Goal: Task Accomplishment & Management: Manage account settings

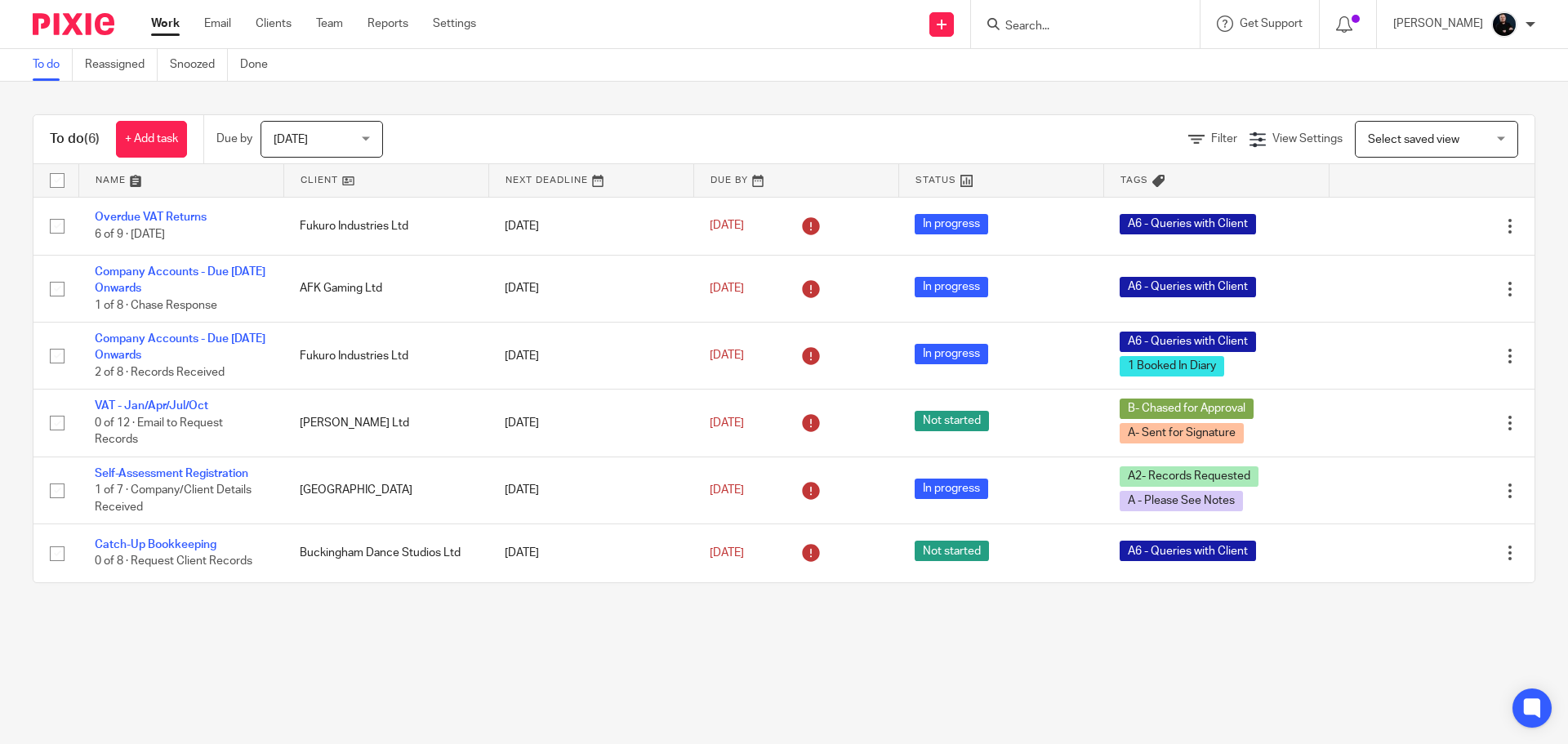
click at [1096, 29] on input "Search" at bounding box center [1077, 27] width 147 height 15
type input "the clay"
click at [1099, 61] on link at bounding box center [1101, 63] width 203 height 25
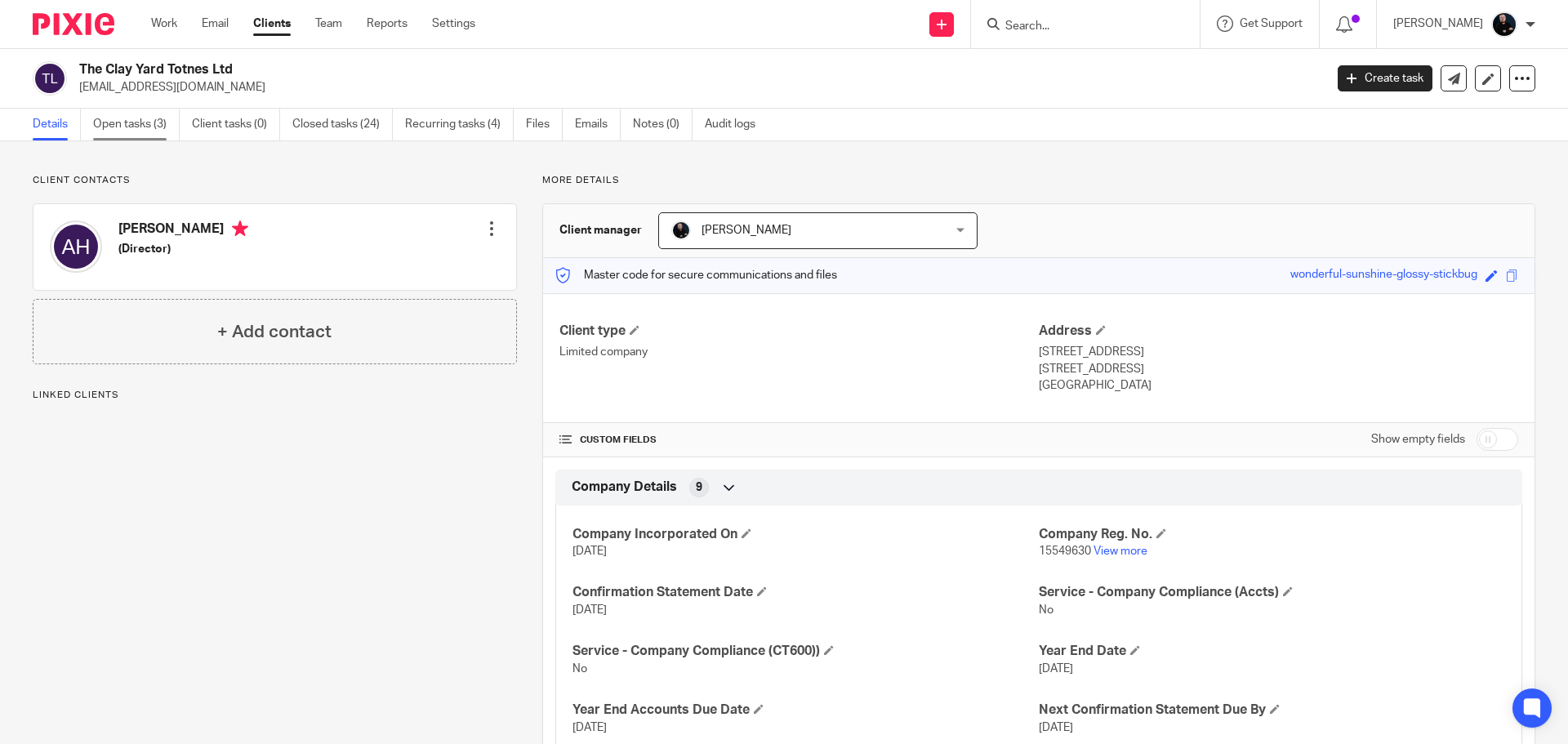
click at [101, 127] on link "Open tasks (3)" at bounding box center [136, 124] width 86 height 32
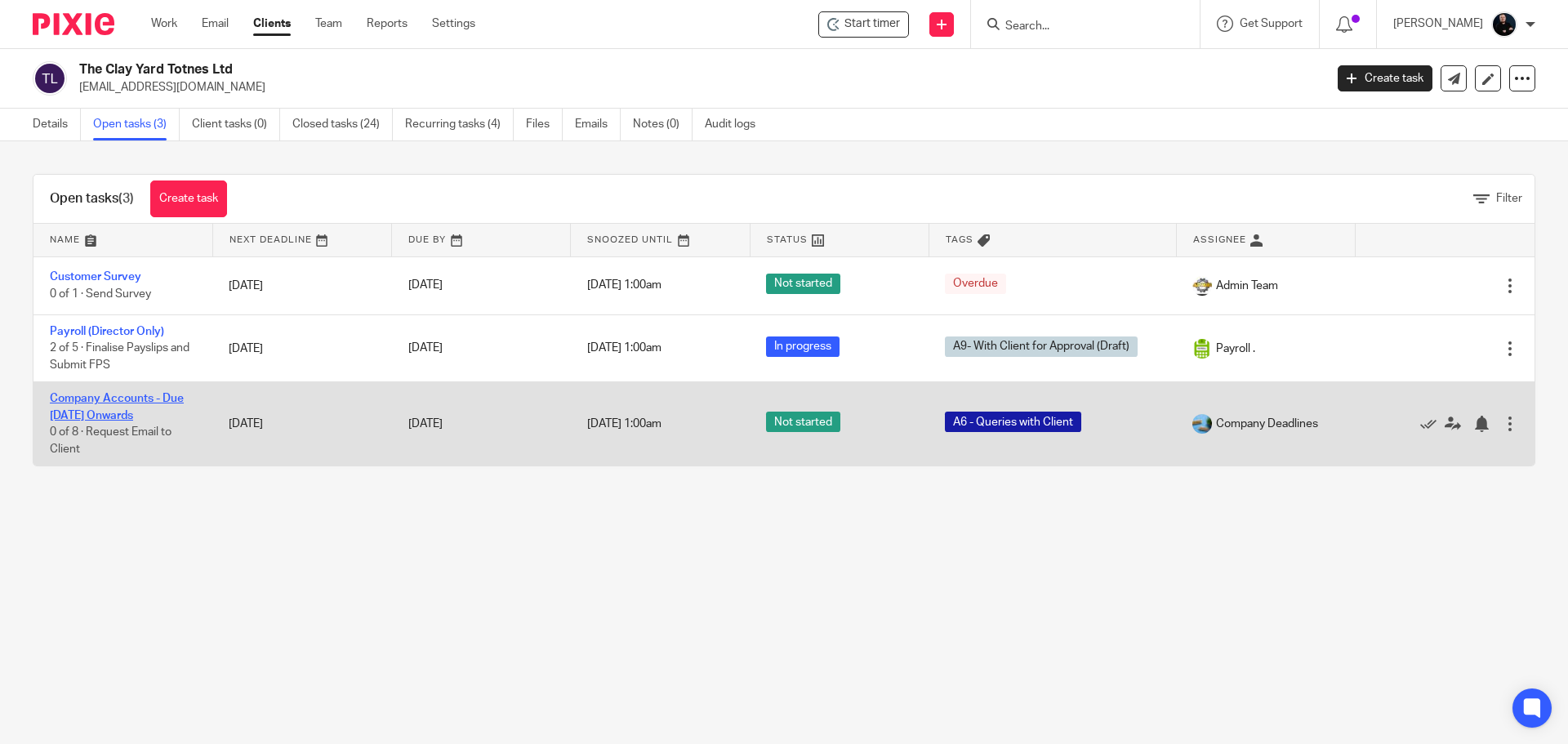
click at [115, 413] on link "Company Accounts - Due [DATE] Onwards" at bounding box center [116, 407] width 134 height 27
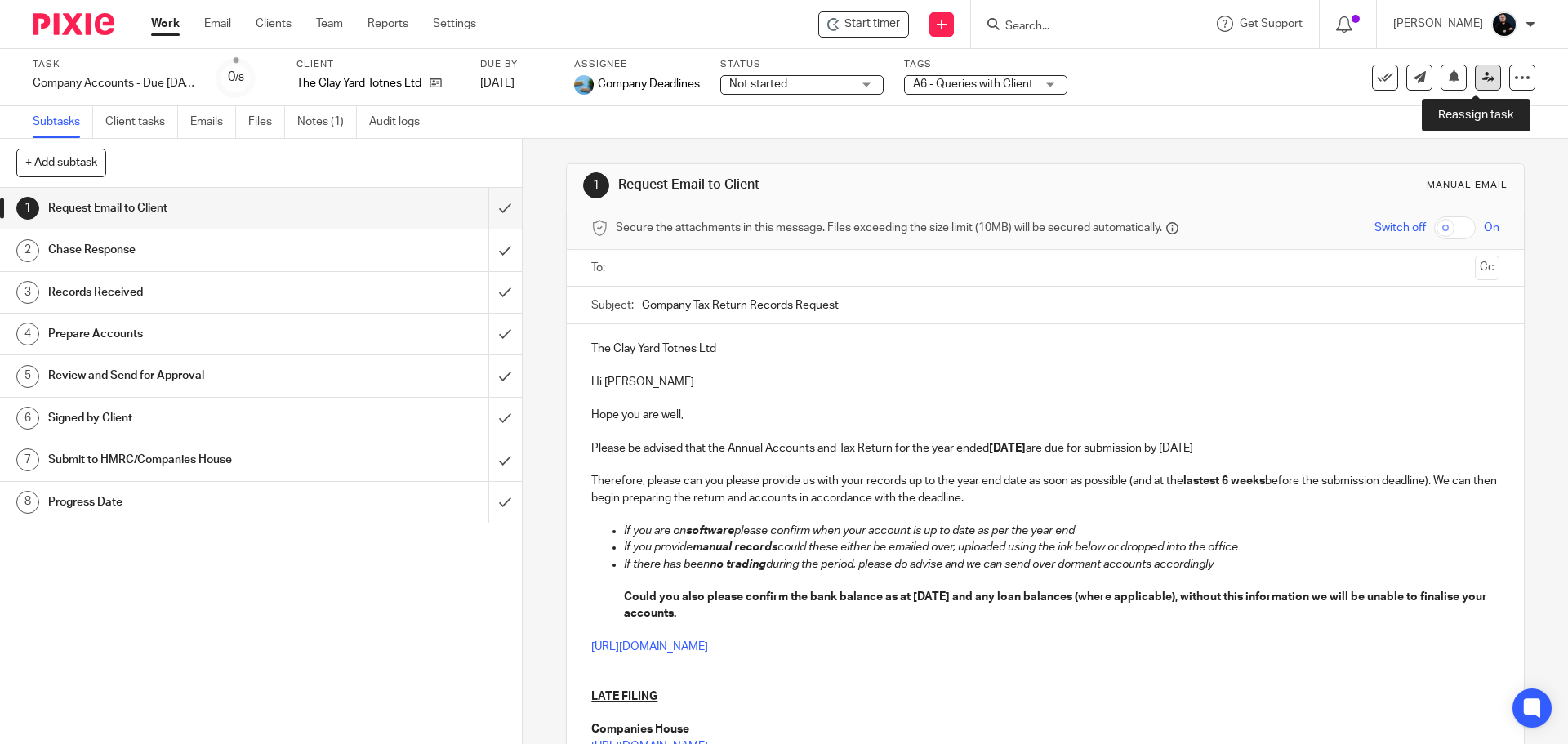
click at [1483, 81] on link at bounding box center [1488, 77] width 27 height 27
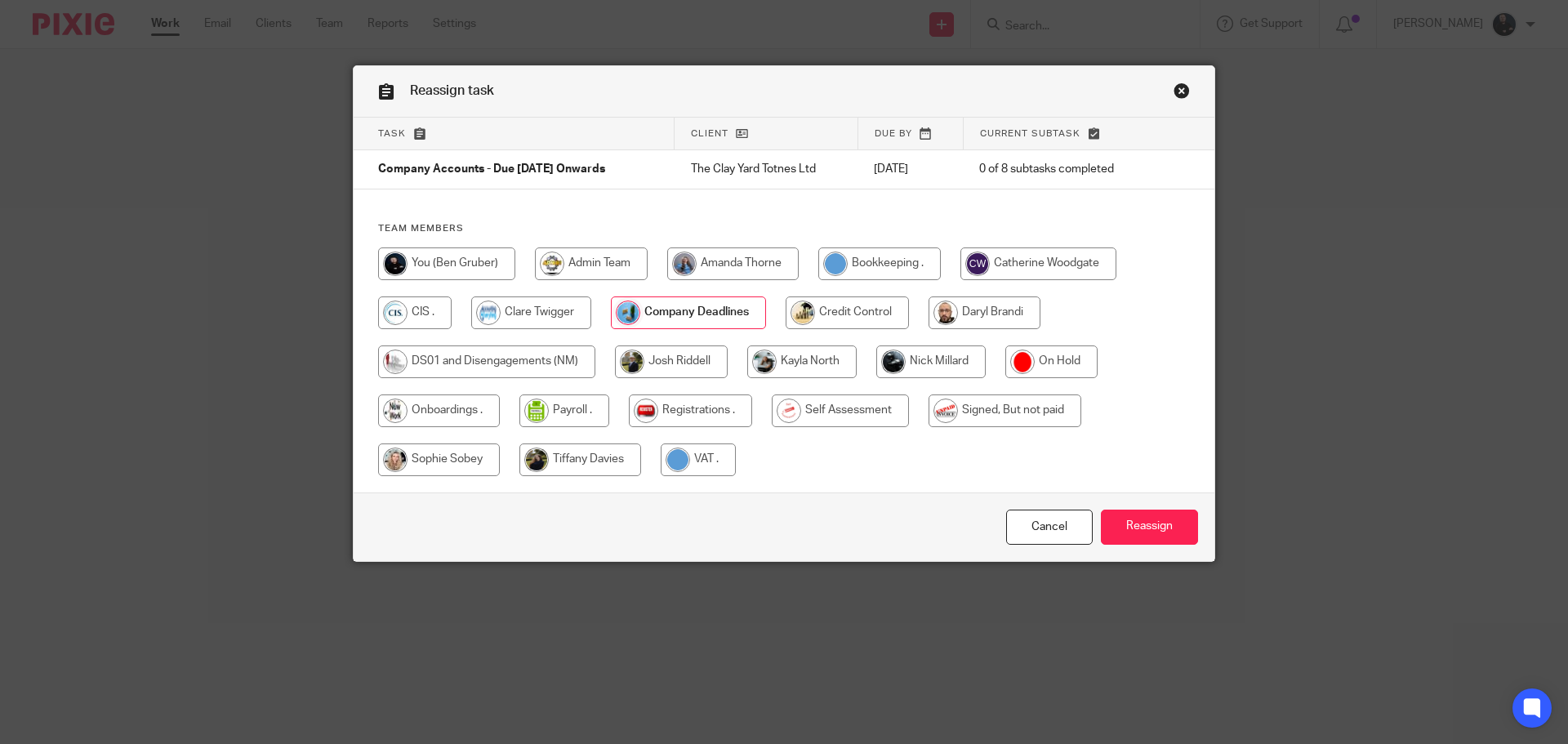
click at [448, 265] on input "radio" at bounding box center [446, 263] width 137 height 32
radio input "true"
click at [1101, 510] on input "Reassign" at bounding box center [1150, 527] width 97 height 35
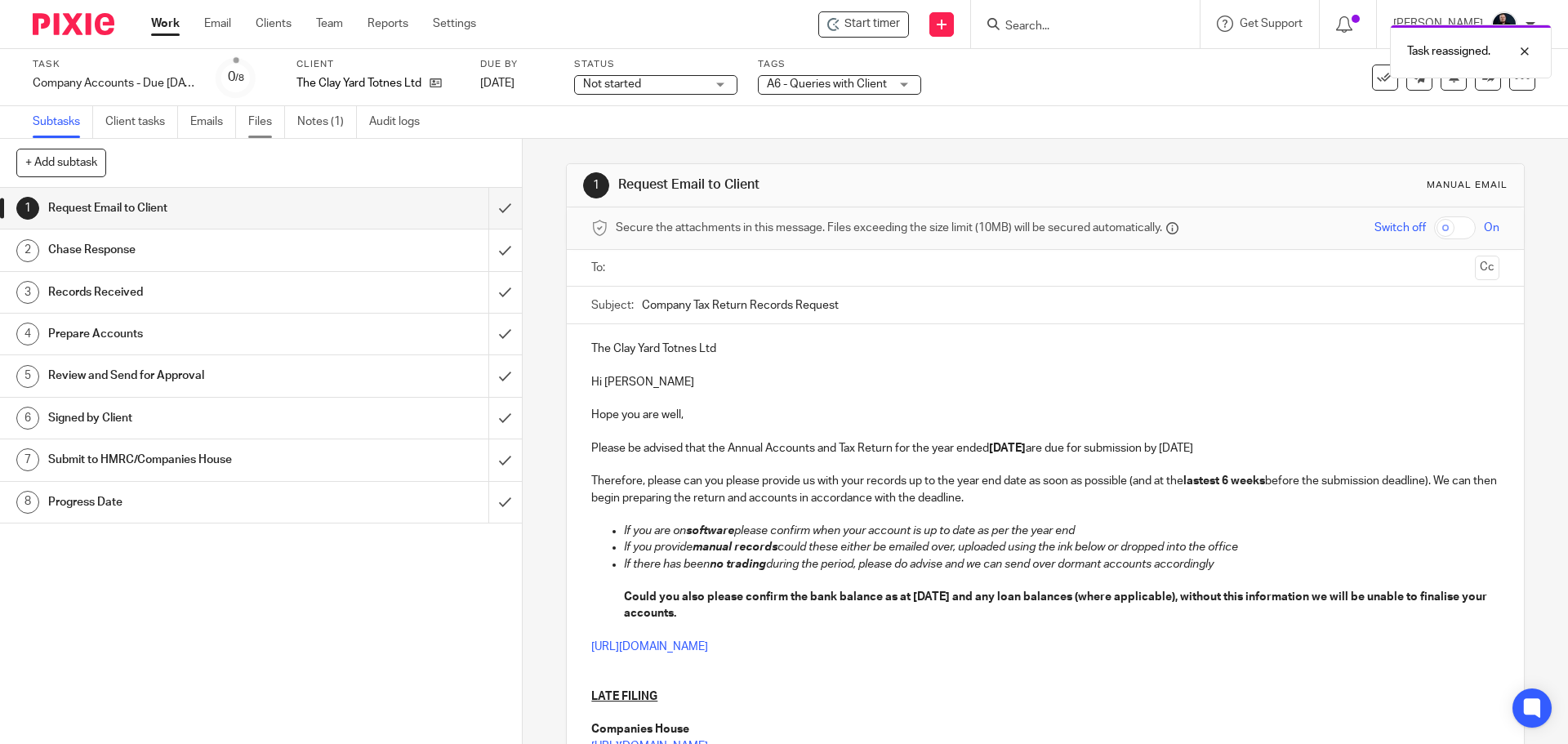
click at [274, 123] on link "Files" at bounding box center [266, 121] width 37 height 32
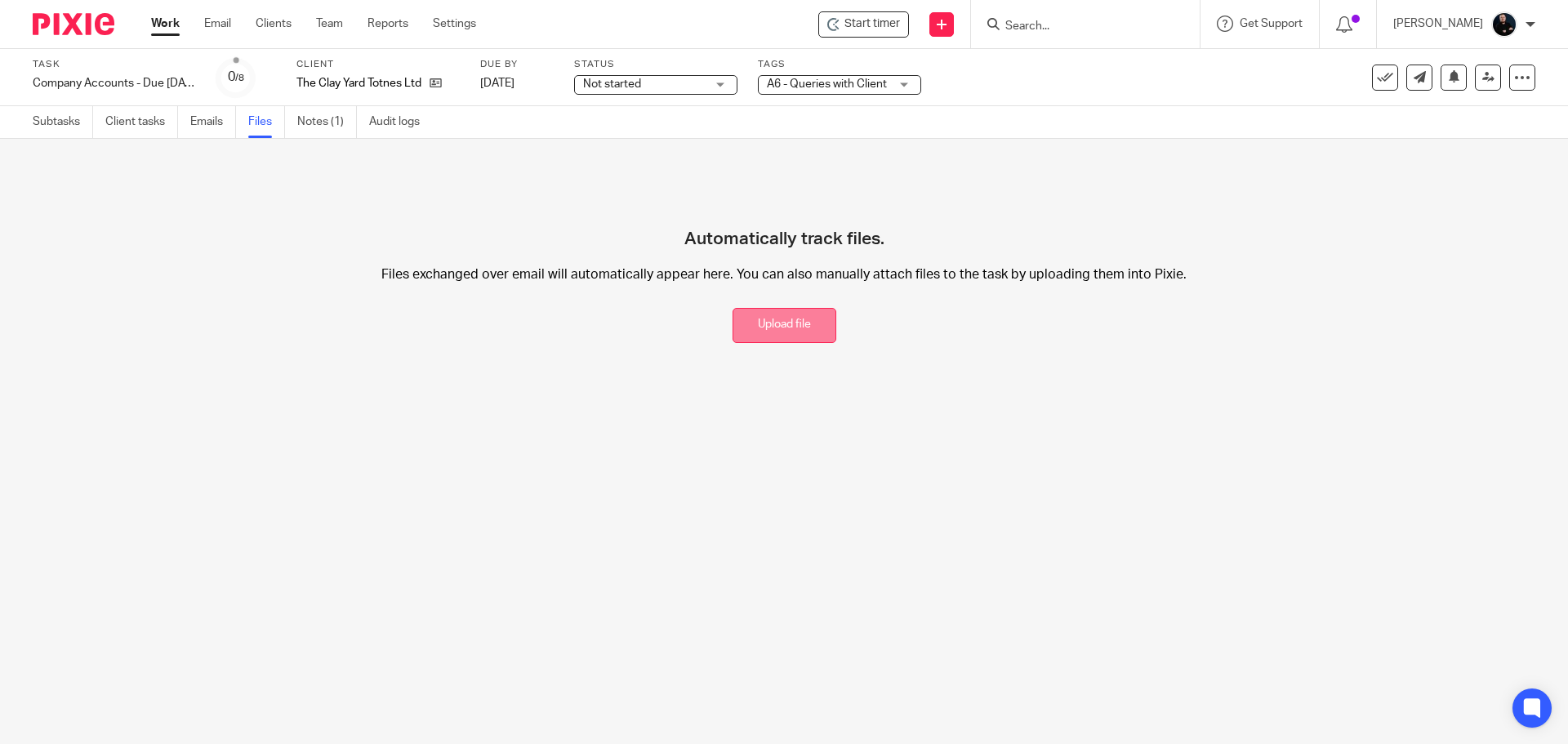
click at [760, 330] on button "Upload file" at bounding box center [784, 325] width 103 height 35
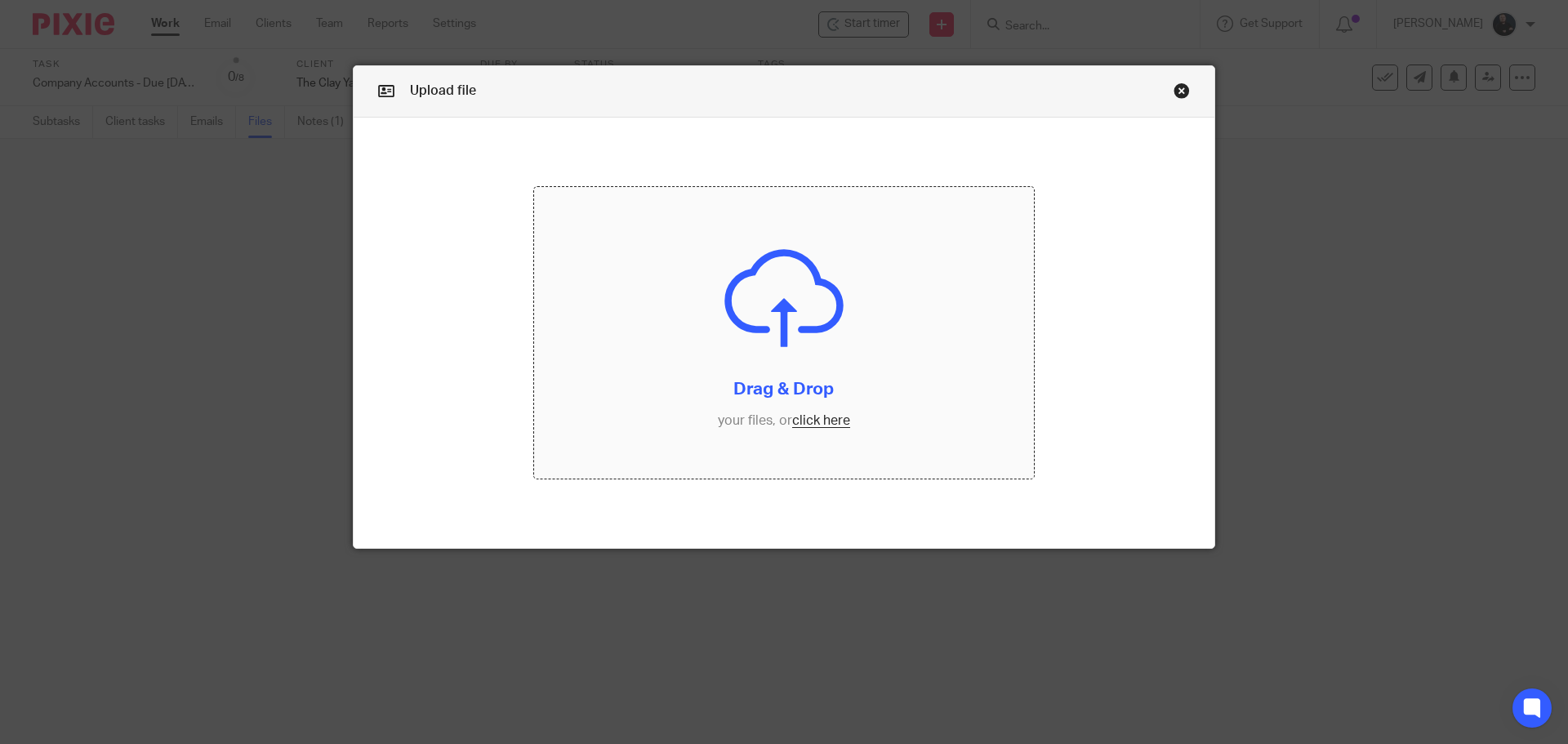
click at [852, 323] on input "file" at bounding box center [785, 334] width 501 height 292
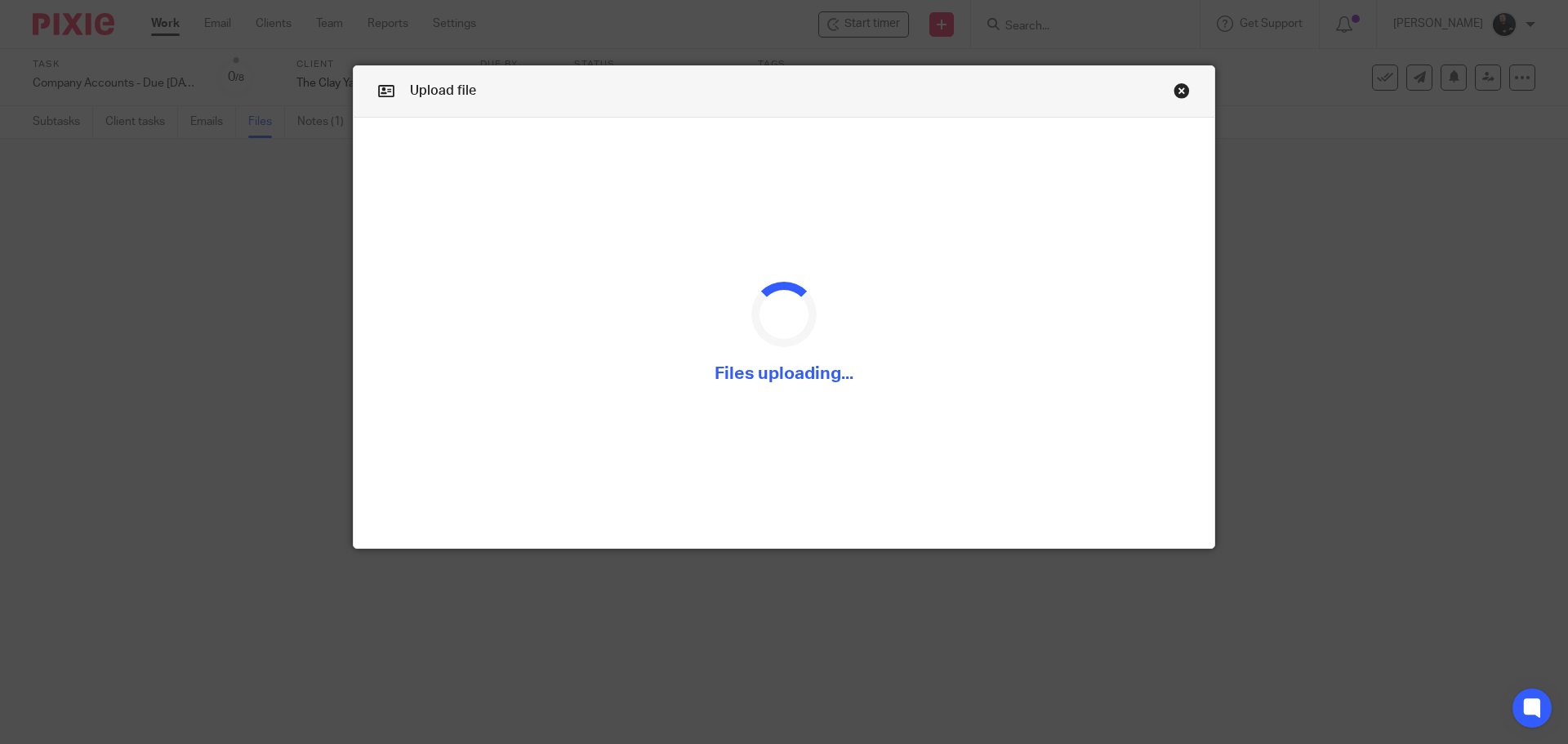
click at [1556, 732] on div at bounding box center [1556, 732] width 0 height 0
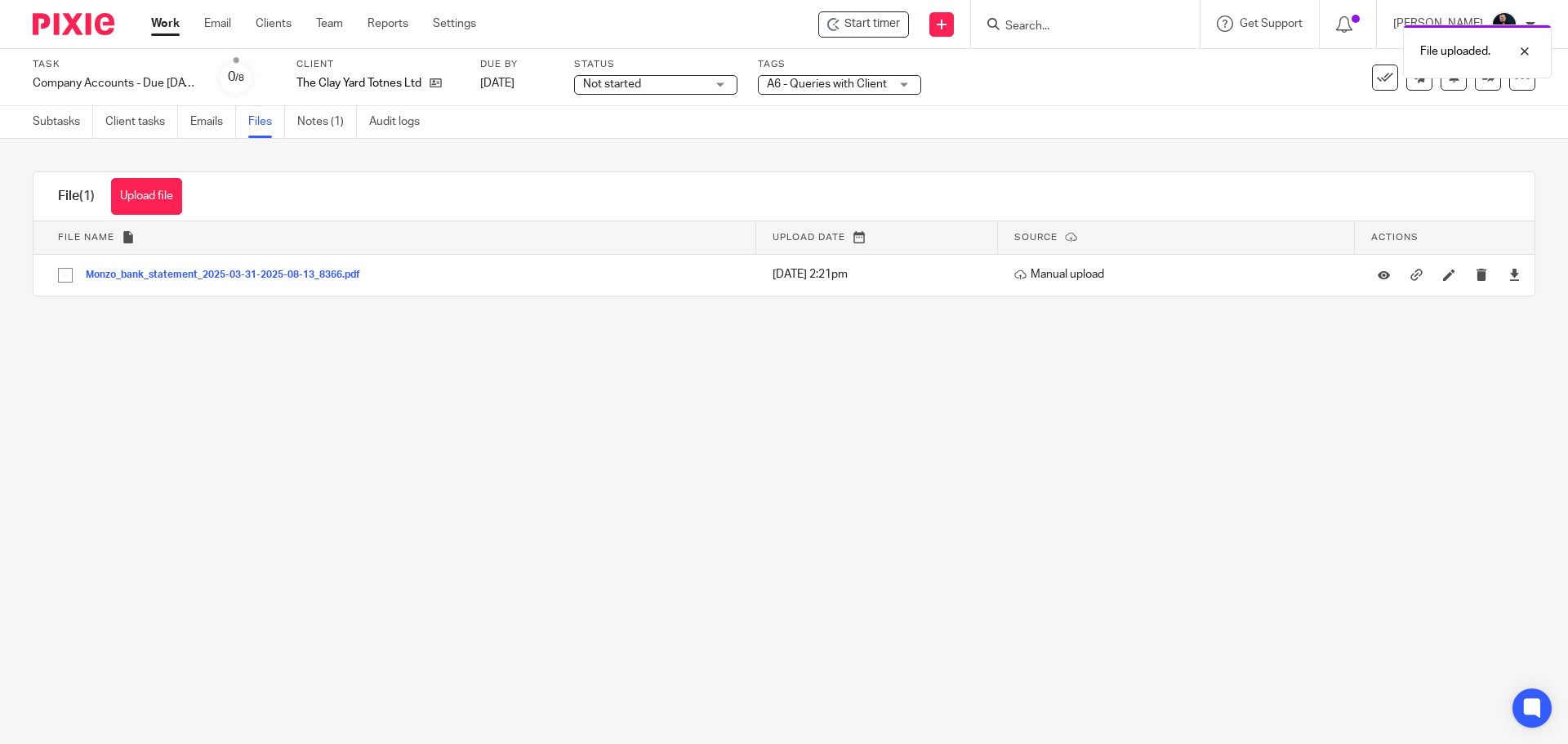
click at [528, 577] on main "Task Company Accounts - Due [DATE] Onwards Save Company Accounts - Due [DATE] O…" at bounding box center [784, 372] width 1568 height 744
click at [322, 139] on div "Upload file Drag & Drop your files, or click here Files uploading... File (1) U…" at bounding box center [784, 233] width 1568 height 191
click at [322, 128] on link "Notes (1)" at bounding box center [327, 121] width 60 height 32
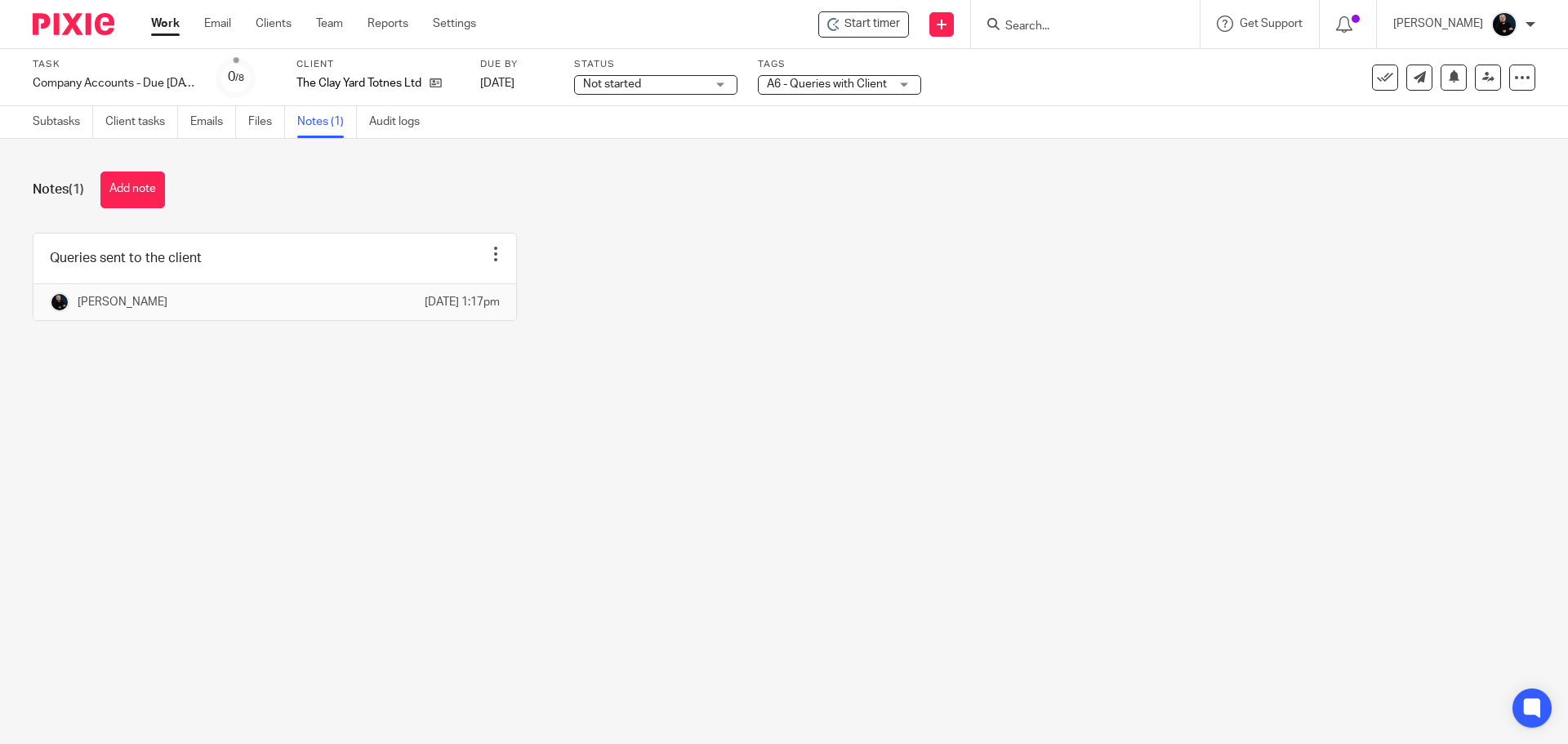
click at [247, 125] on ul "Subtasks Client tasks Emails Files Notes (1) Audit logs" at bounding box center [238, 121] width 411 height 32
click at [251, 125] on link "Files" at bounding box center [266, 121] width 37 height 32
